Goal: Task Accomplishment & Management: Use online tool/utility

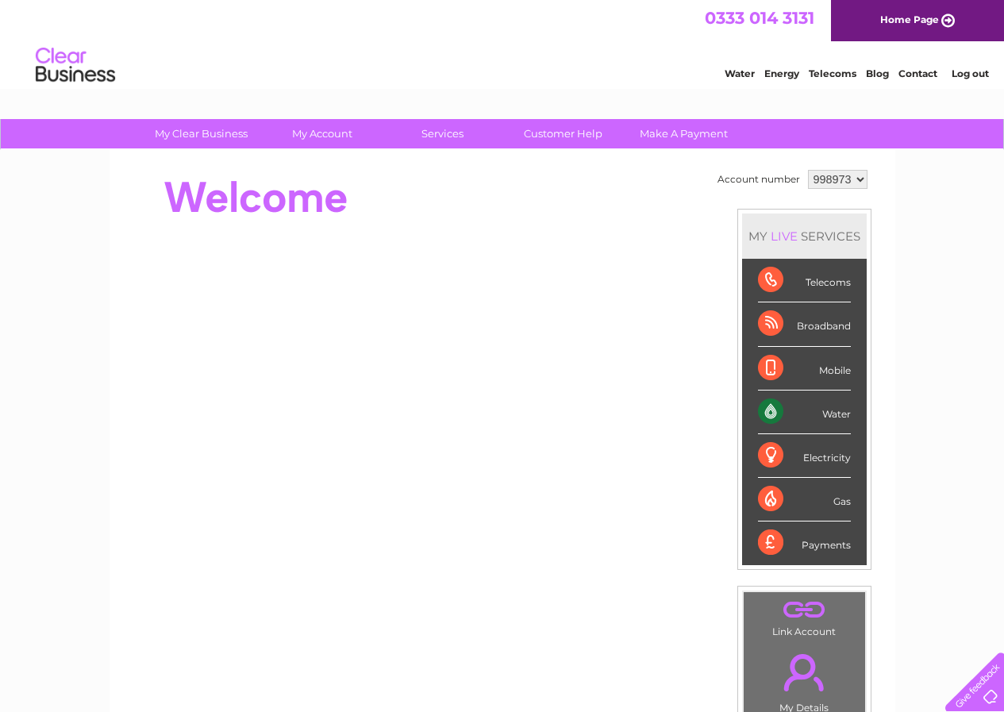
click at [824, 460] on div "Electricity" at bounding box center [804, 456] width 93 height 44
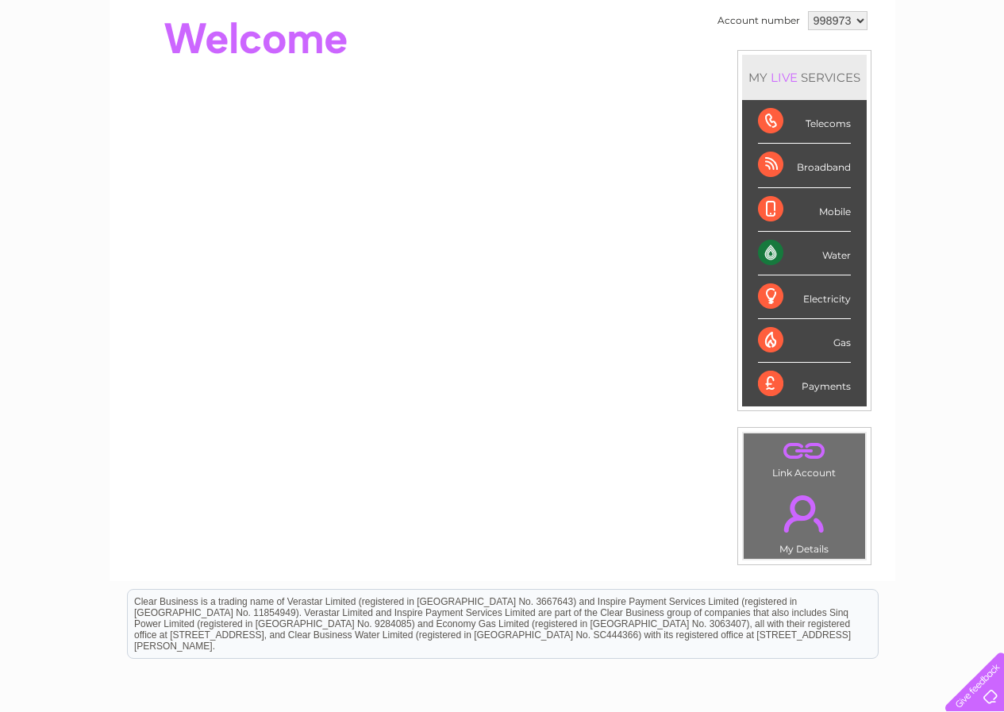
scroll to position [152, 0]
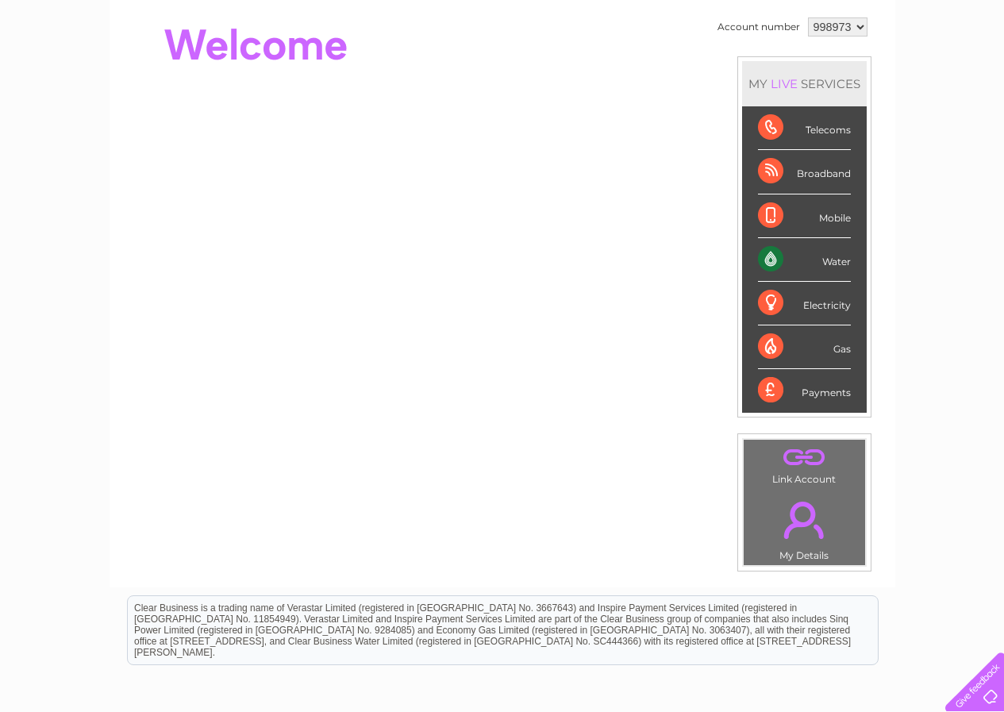
click at [772, 302] on div "Electricity" at bounding box center [804, 304] width 93 height 44
click at [834, 302] on div "Electricity" at bounding box center [804, 304] width 93 height 44
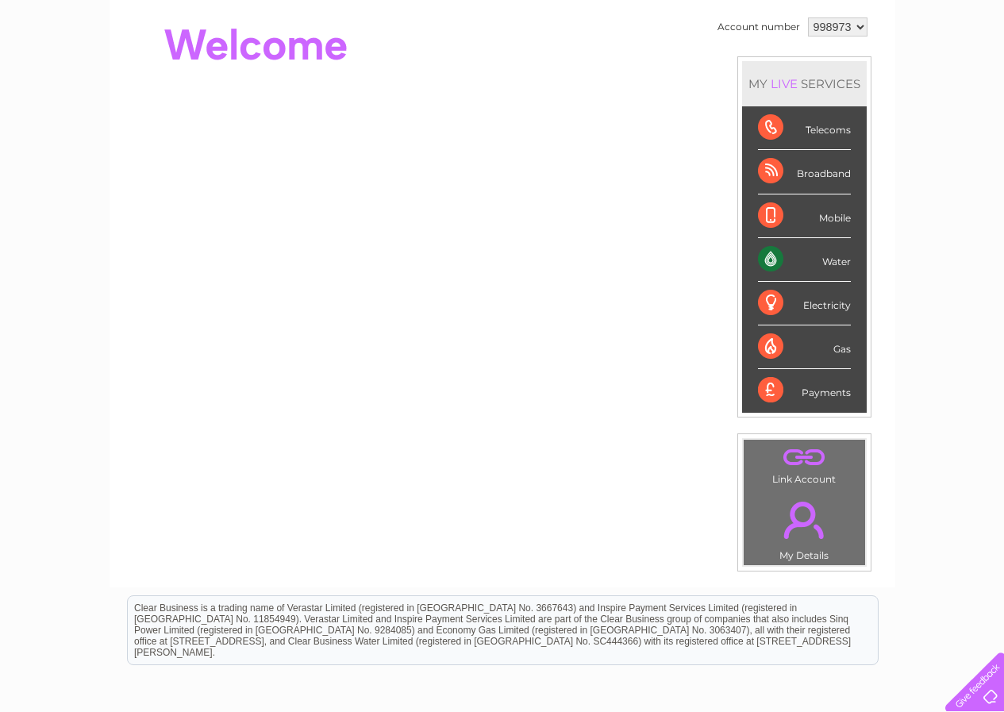
click at [832, 304] on div "Electricity" at bounding box center [804, 304] width 93 height 44
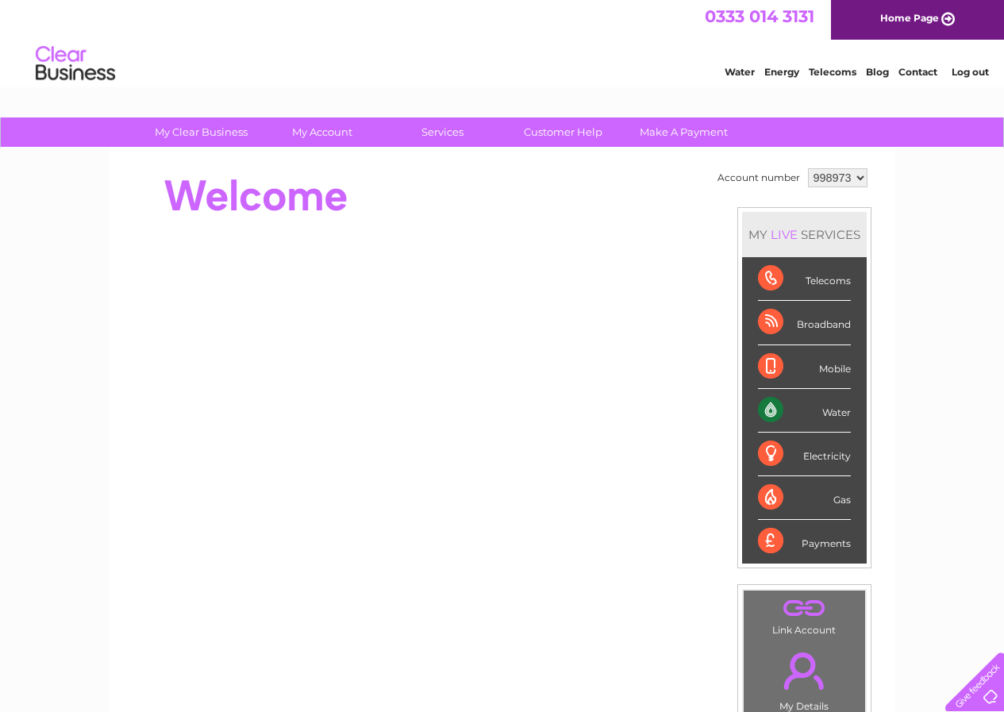
scroll to position [0, 0]
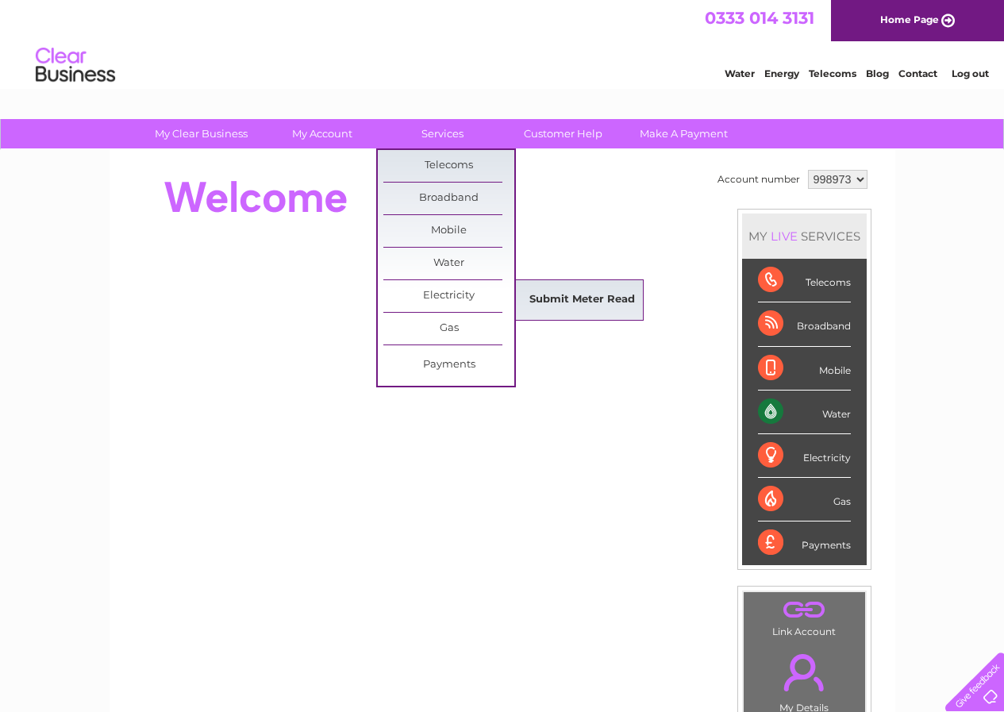
click at [553, 294] on link "Submit Meter Read" at bounding box center [582, 300] width 131 height 32
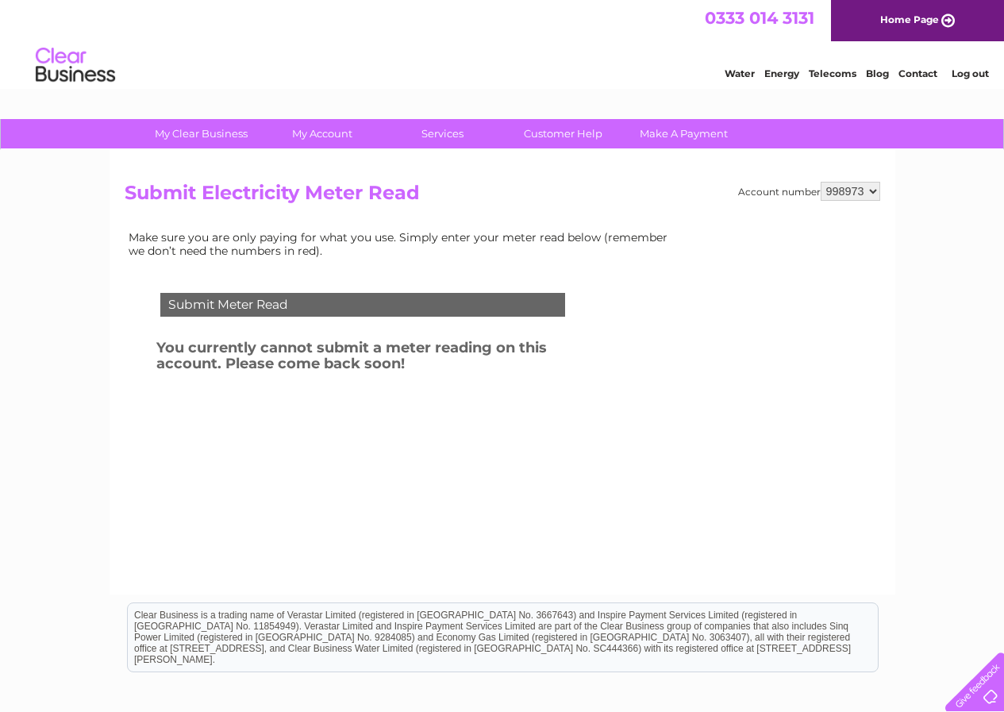
click at [339, 307] on div "Submit Meter Read" at bounding box center [362, 305] width 405 height 24
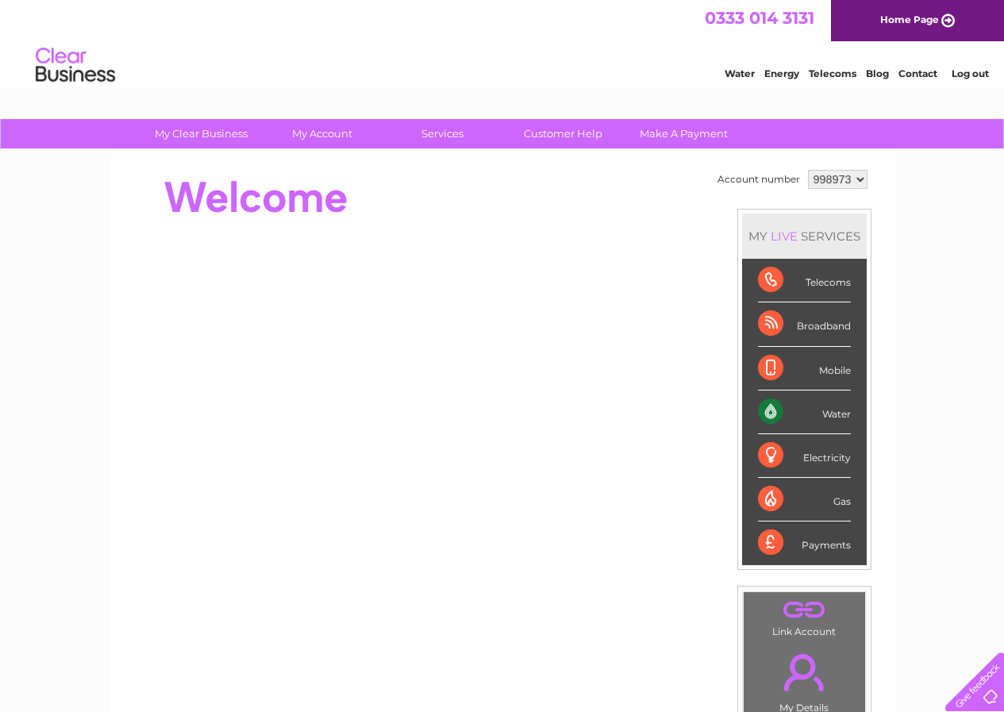
click at [760, 413] on div "Water" at bounding box center [804, 413] width 93 height 44
click at [833, 414] on div "Water" at bounding box center [804, 413] width 93 height 44
click at [775, 410] on div "Water" at bounding box center [804, 413] width 93 height 44
click at [834, 416] on div "Water" at bounding box center [804, 413] width 93 height 44
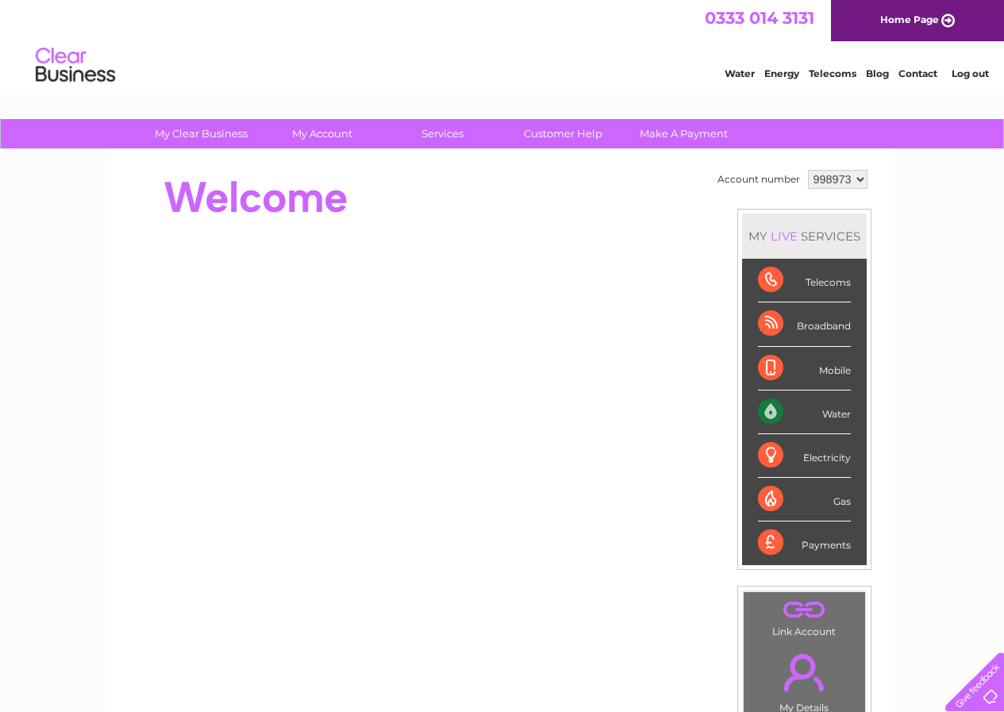
click at [834, 416] on div "Water" at bounding box center [804, 413] width 93 height 44
drag, startPoint x: 834, startPoint y: 416, endPoint x: 785, endPoint y: 419, distance: 49.3
click at [830, 418] on div "Water" at bounding box center [804, 413] width 93 height 44
click at [761, 414] on div "Water" at bounding box center [804, 413] width 93 height 44
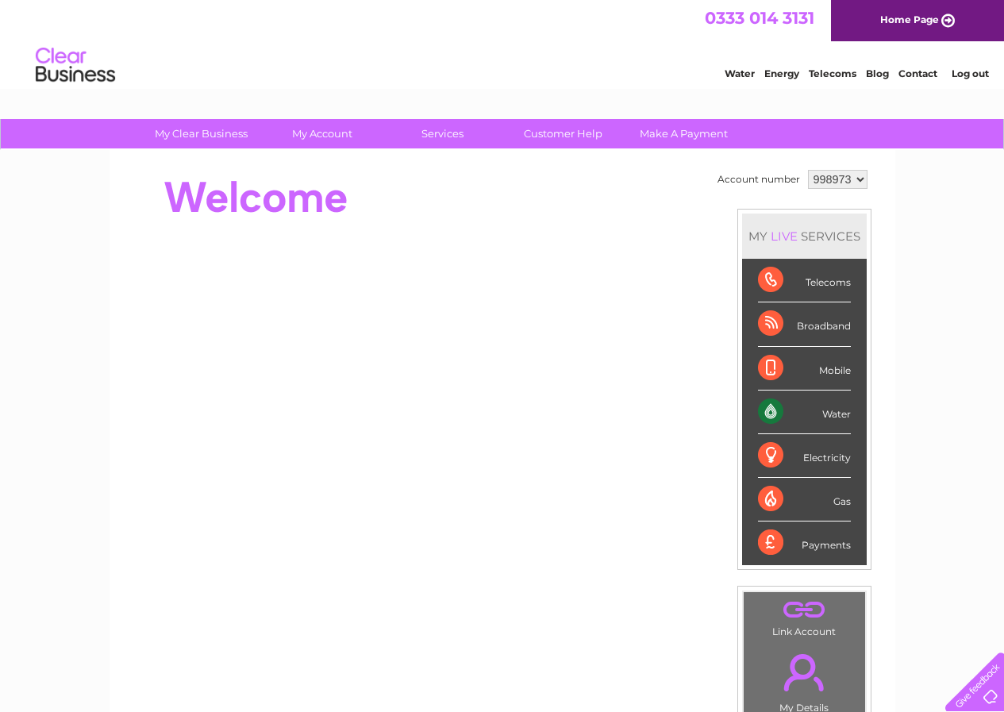
click at [761, 414] on div "Water" at bounding box center [804, 413] width 93 height 44
click at [771, 407] on div "Water" at bounding box center [804, 413] width 93 height 44
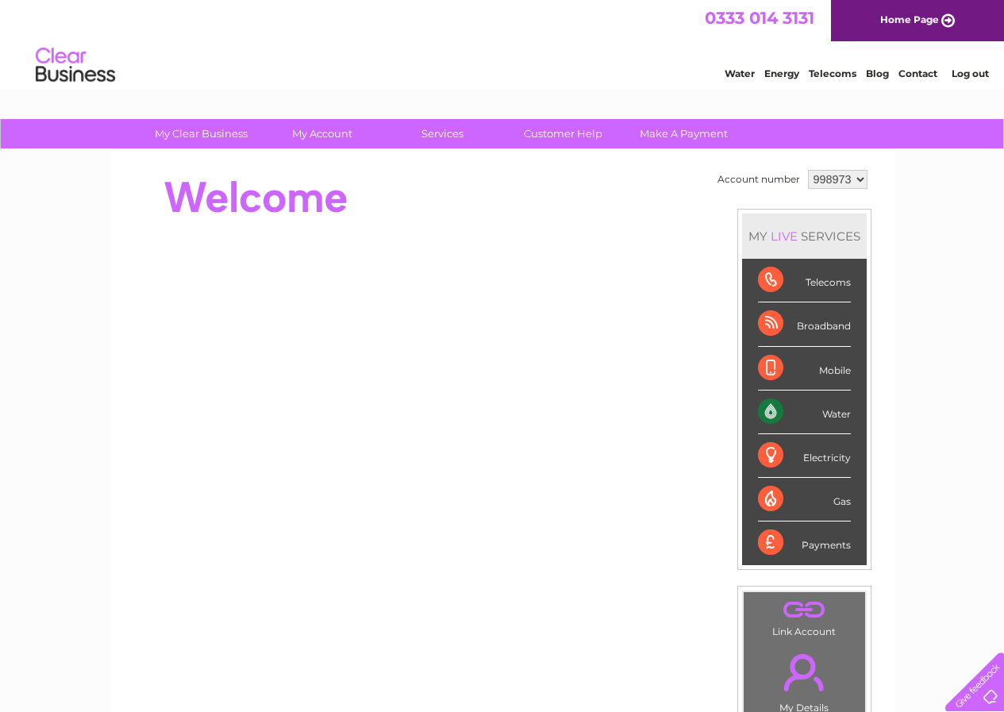
click at [842, 411] on div "Water" at bounding box center [804, 413] width 93 height 44
click at [839, 410] on div "Water" at bounding box center [804, 413] width 93 height 44
drag, startPoint x: 839, startPoint y: 410, endPoint x: 811, endPoint y: 420, distance: 30.1
click at [834, 411] on div "Water" at bounding box center [804, 413] width 93 height 44
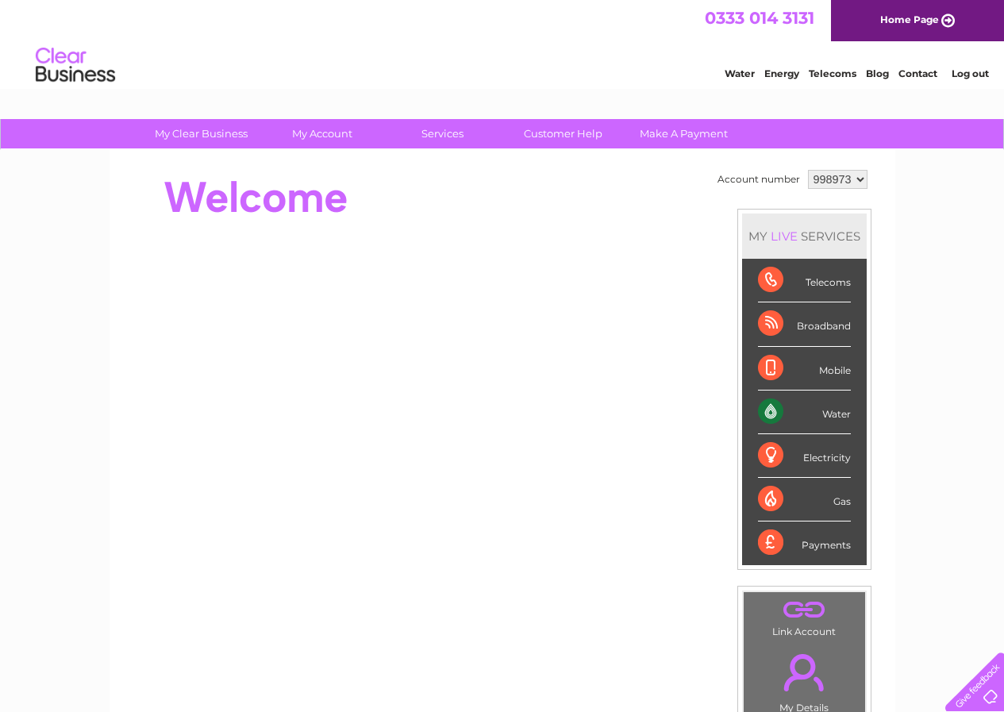
click at [776, 417] on div "Water" at bounding box center [804, 413] width 93 height 44
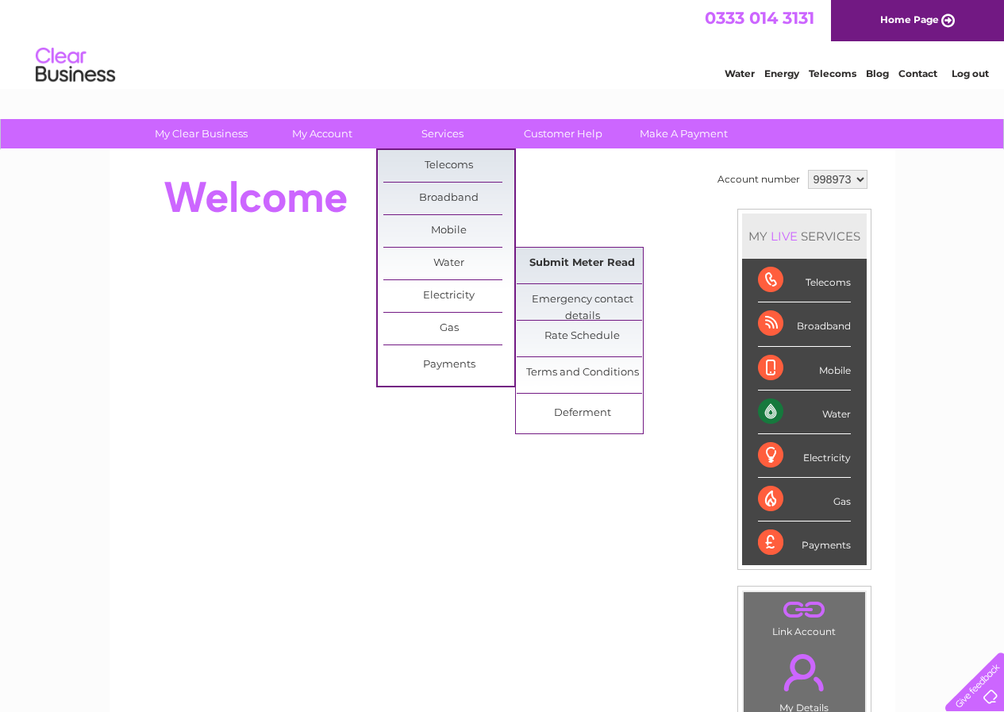
click at [550, 266] on link "Submit Meter Read" at bounding box center [582, 264] width 131 height 32
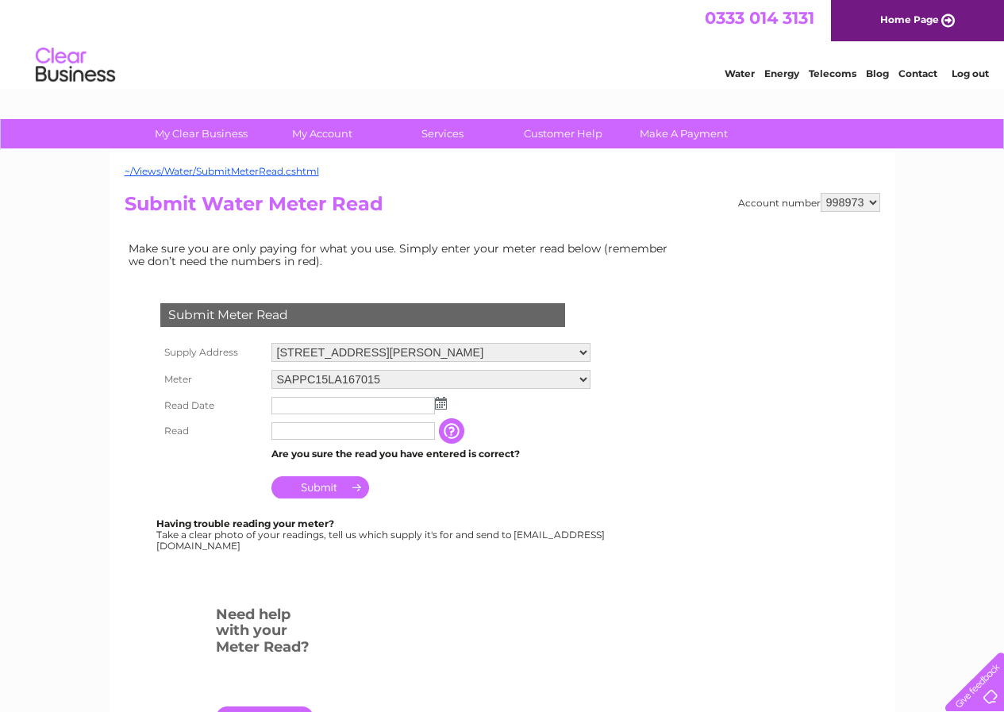
click at [441, 406] on img at bounding box center [441, 403] width 12 height 13
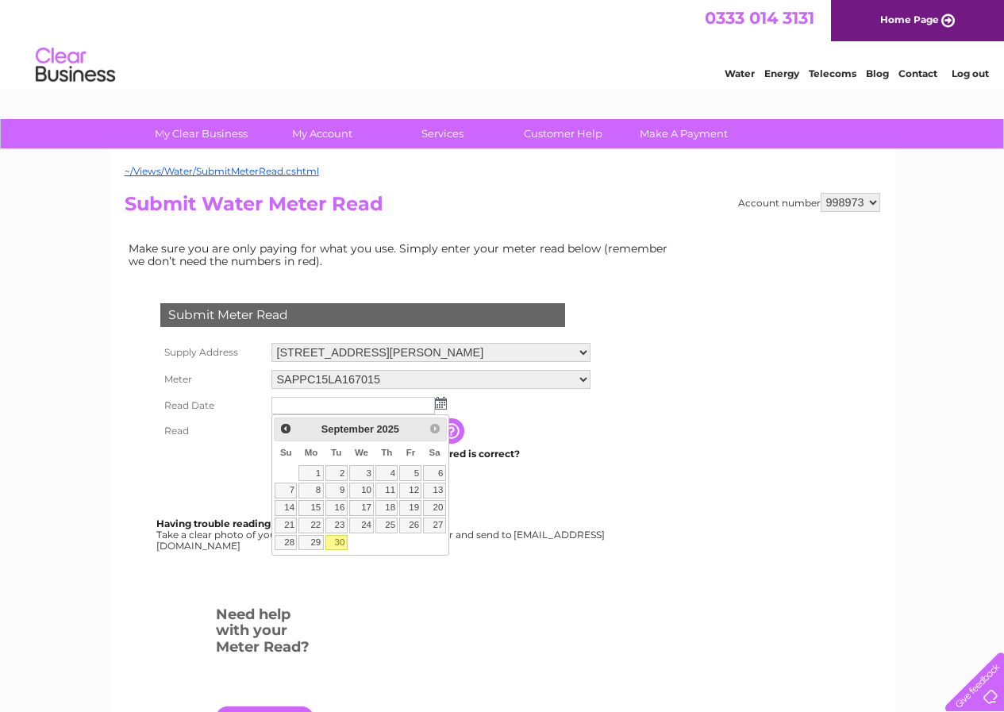
click at [340, 539] on link "30" at bounding box center [337, 543] width 22 height 16
type input "[DATE]"
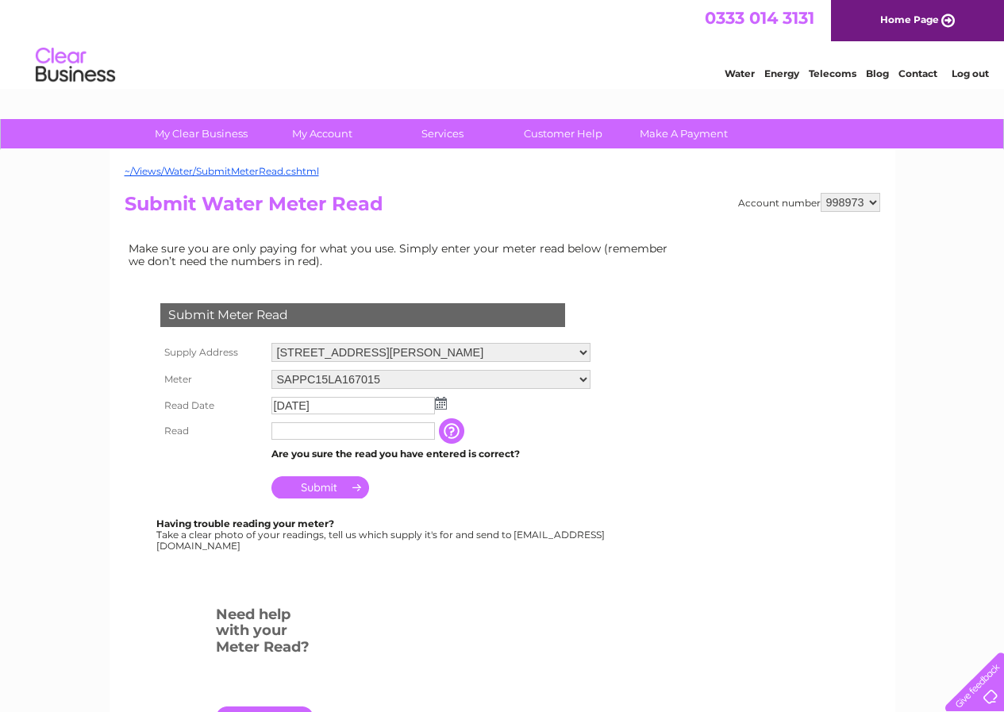
click at [308, 434] on input "text" at bounding box center [354, 430] width 164 height 17
type input "00228"
click at [285, 488] on input "Submit" at bounding box center [321, 489] width 98 height 22
